Goal: Information Seeking & Learning: Understand process/instructions

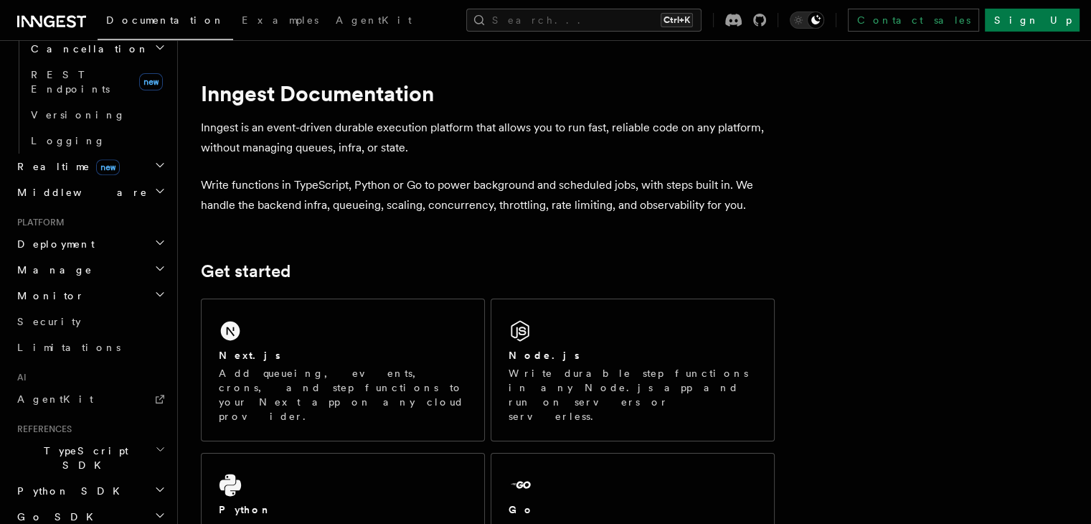
scroll to position [610, 0]
click at [105, 230] on h2 "Deployment" at bounding box center [89, 243] width 157 height 26
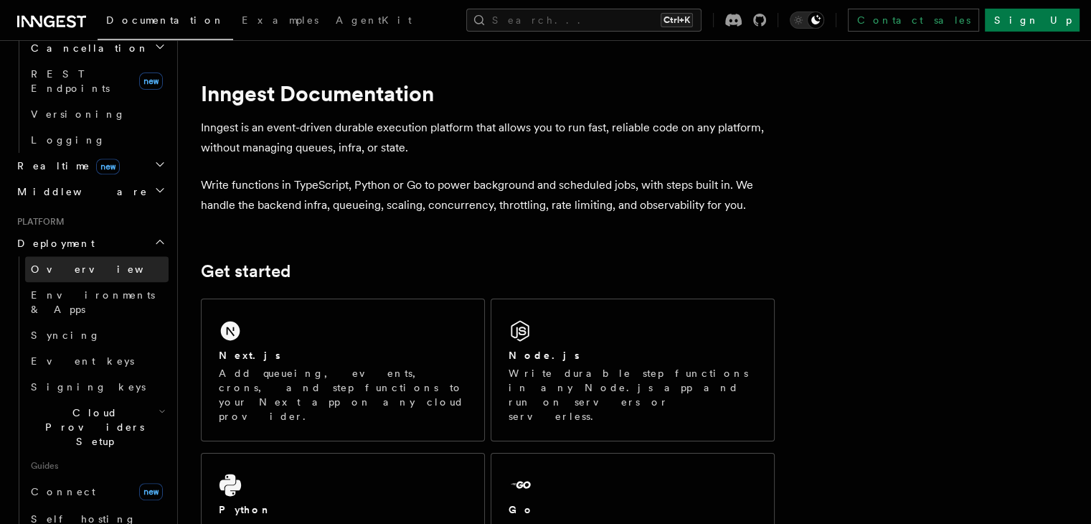
click at [95, 256] on link "Overview" at bounding box center [96, 269] width 143 height 26
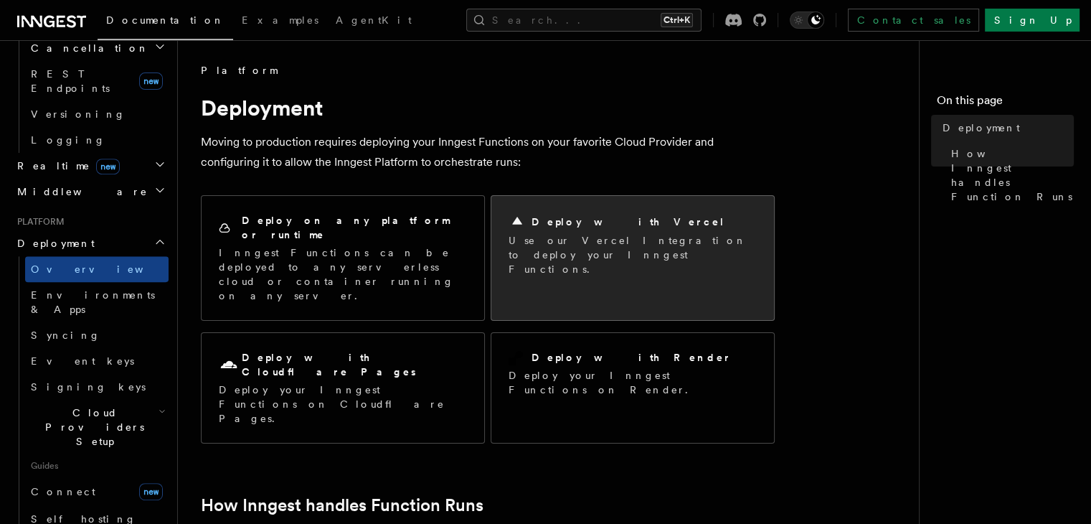
click at [605, 233] on p "Use our Vercel Integration to deploy your Inngest Functions." at bounding box center [633, 254] width 248 height 43
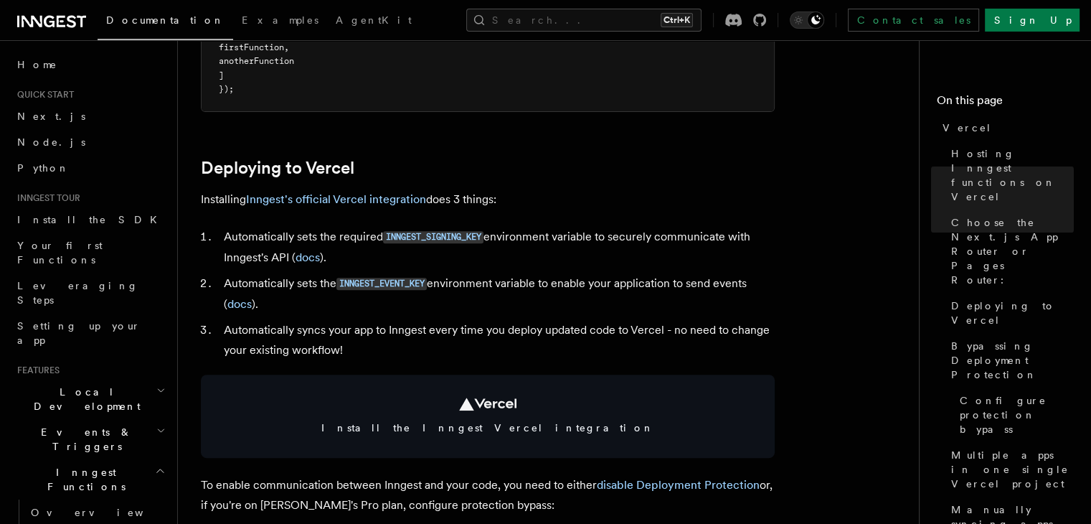
scroll to position [568, 0]
click at [374, 200] on link "Inngest's official Vercel integration" at bounding box center [336, 199] width 180 height 14
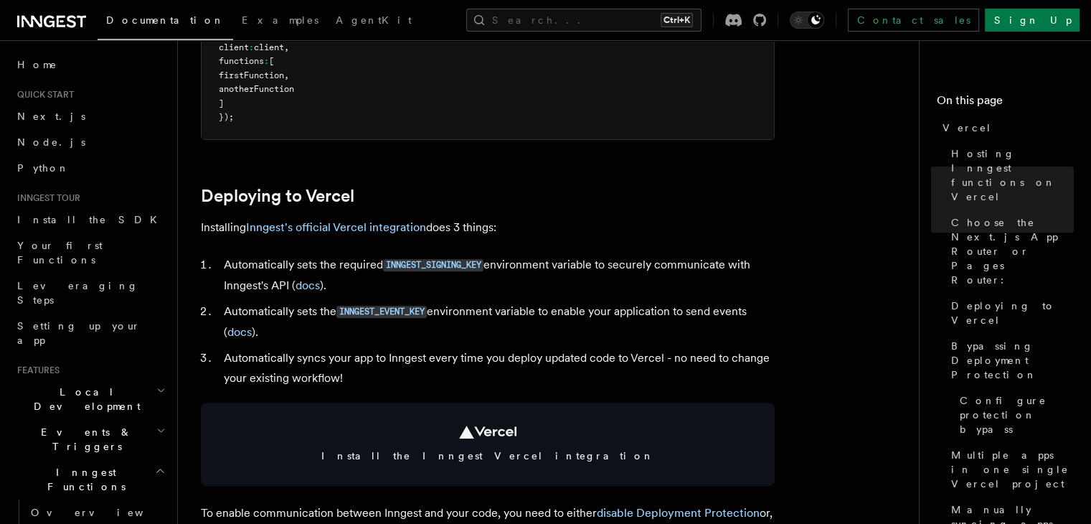
scroll to position [541, 0]
click at [344, 230] on link "Inngest's official Vercel integration" at bounding box center [336, 226] width 180 height 14
